Goal: Browse casually

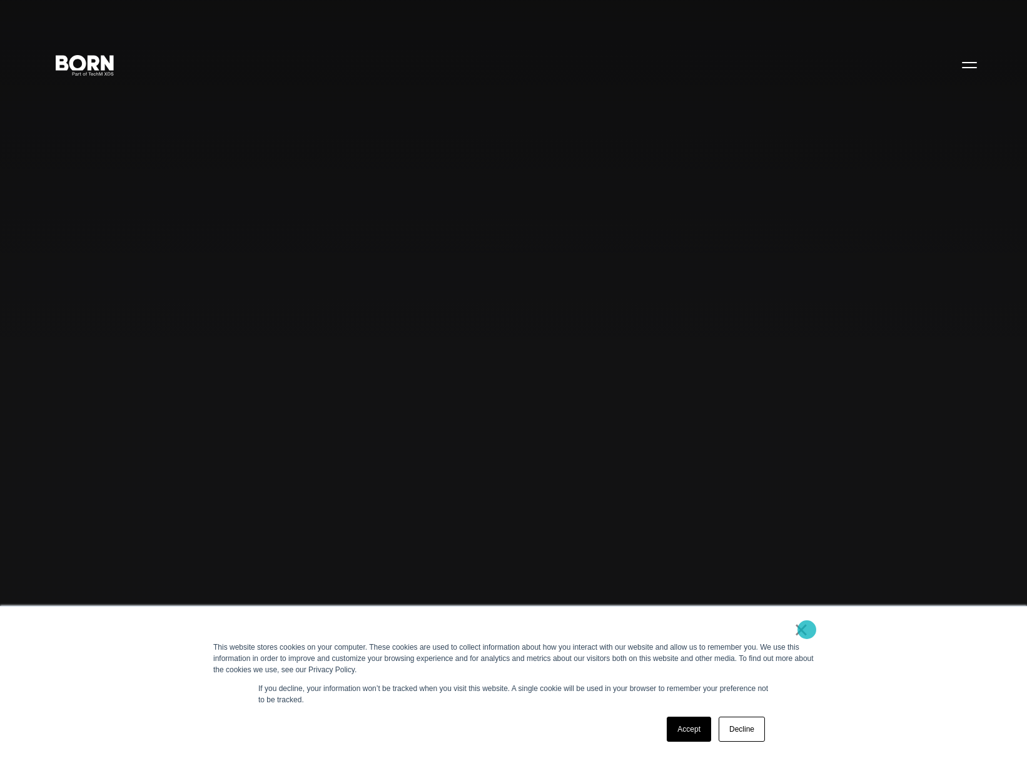
click at [807, 629] on link "×" at bounding box center [801, 629] width 15 height 11
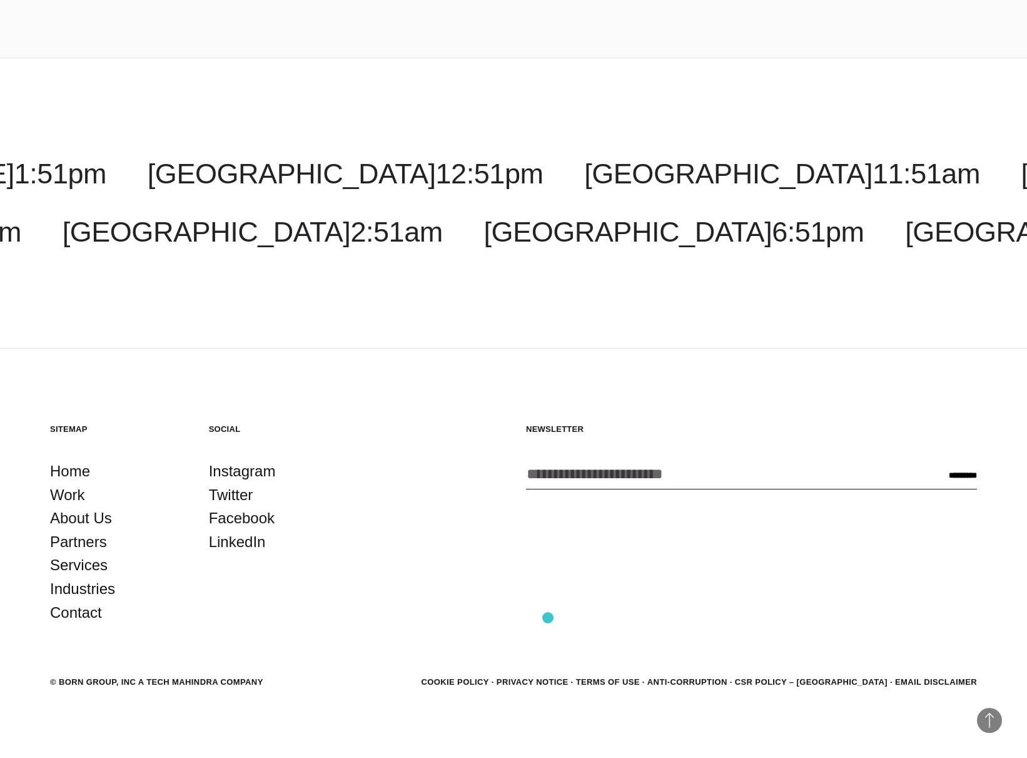
scroll to position [4888, 0]
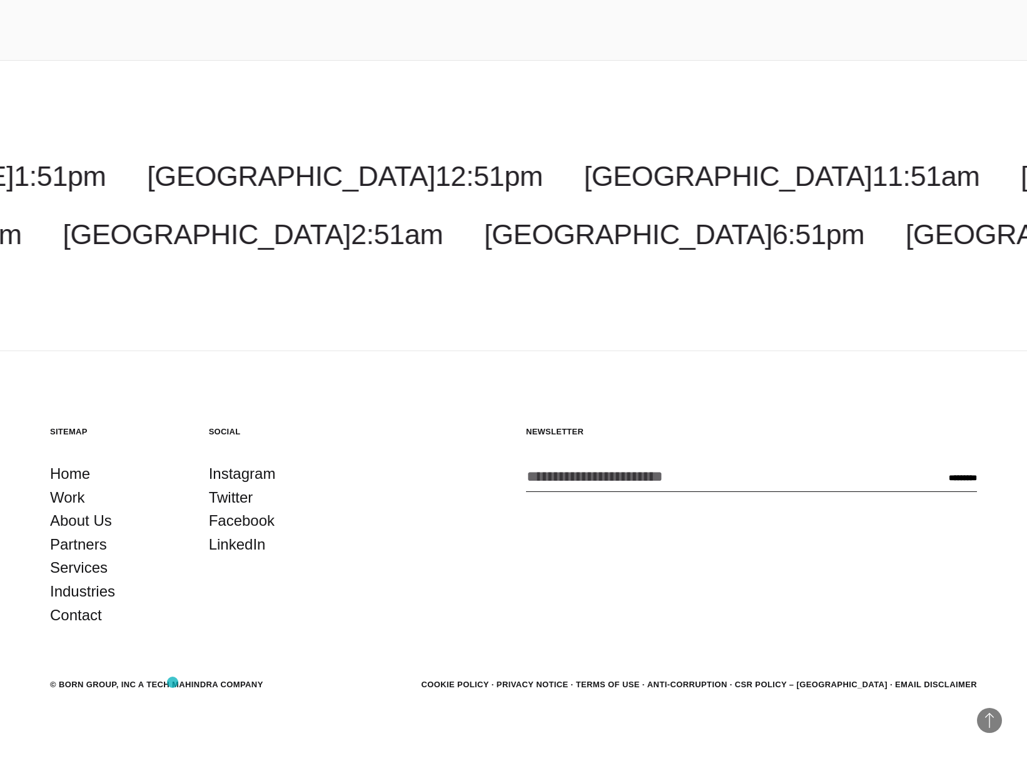
click at [174, 682] on div "© BORN GROUP, INC A Tech Mahindra Company" at bounding box center [156, 684] width 213 height 13
drag, startPoint x: 190, startPoint y: 685, endPoint x: 247, endPoint y: 684, distance: 56.3
click at [247, 684] on div "© BORN GROUP, INC A Tech Mahindra Company" at bounding box center [156, 684] width 213 height 13
drag, startPoint x: 264, startPoint y: 684, endPoint x: 138, endPoint y: 690, distance: 125.9
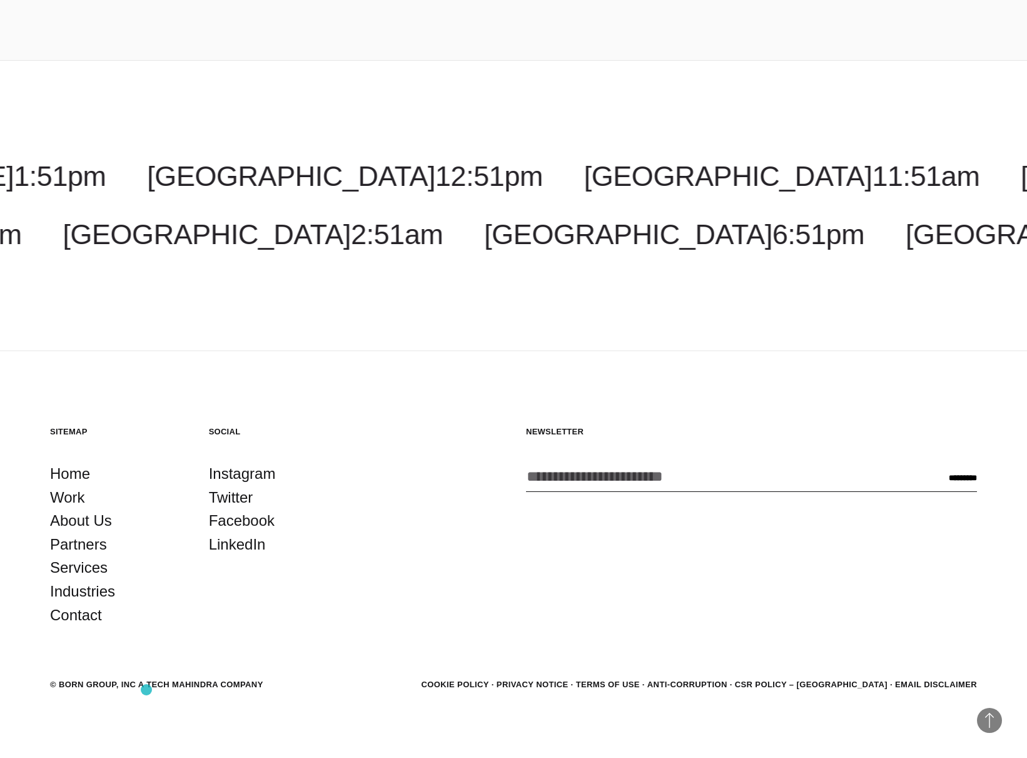
click at [138, 690] on section "© BORN GROUP, INC A Tech Mahindra Company Cookie Policy Privacy Notice Terms of…" at bounding box center [513, 684] width 927 height 16
click at [156, 688] on div "© BORN GROUP, INC A Tech Mahindra Company" at bounding box center [156, 684] width 213 height 13
drag, startPoint x: 151, startPoint y: 688, endPoint x: 166, endPoint y: 688, distance: 14.4
click at [166, 688] on div "© BORN GROUP, INC A Tech Mahindra Company" at bounding box center [156, 684] width 213 height 13
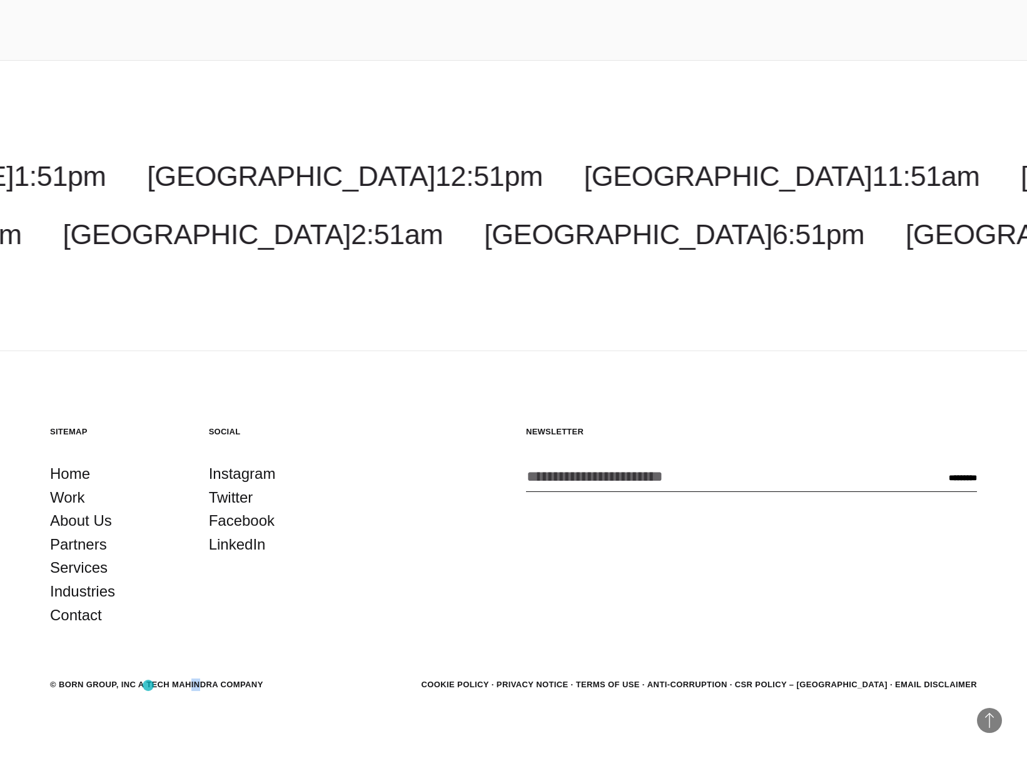
click at [148, 685] on div "© BORN GROUP, INC A Tech Mahindra Company" at bounding box center [156, 684] width 213 height 13
drag, startPoint x: 149, startPoint y: 681, endPoint x: 220, endPoint y: 680, distance: 71.3
click at [220, 680] on div "© BORN GROUP, INC A Tech Mahindra Company" at bounding box center [156, 684] width 213 height 13
copy div "Tech Mahindra"
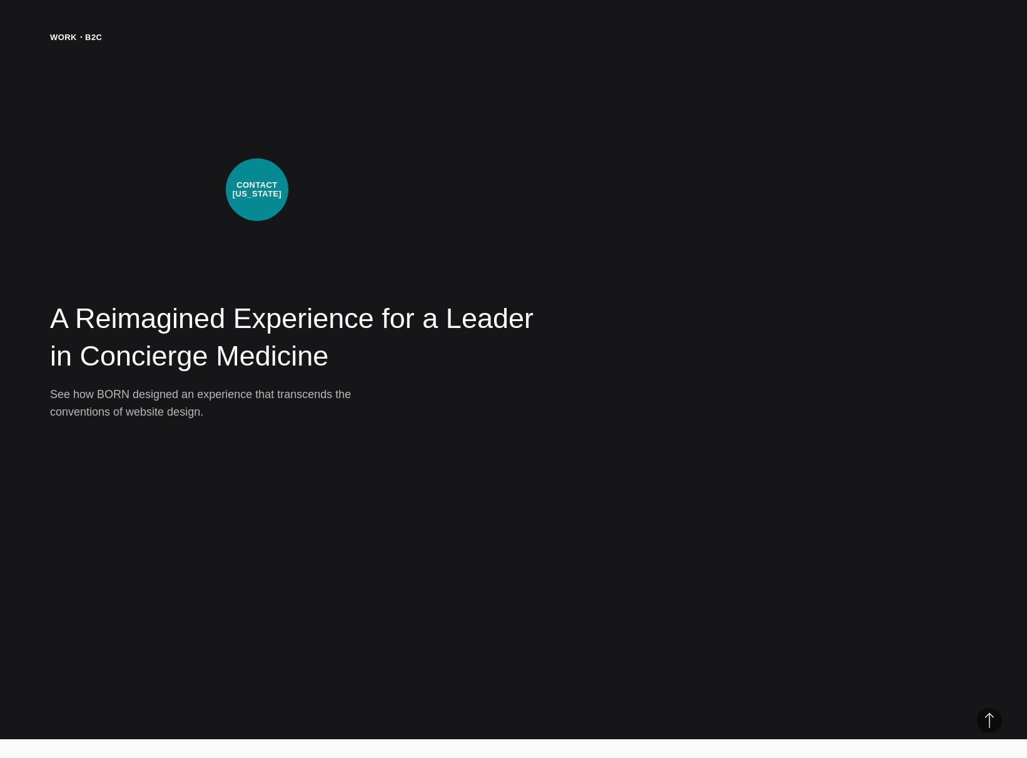
scroll to position [3621, 0]
